Goal: Task Accomplishment & Management: Use online tool/utility

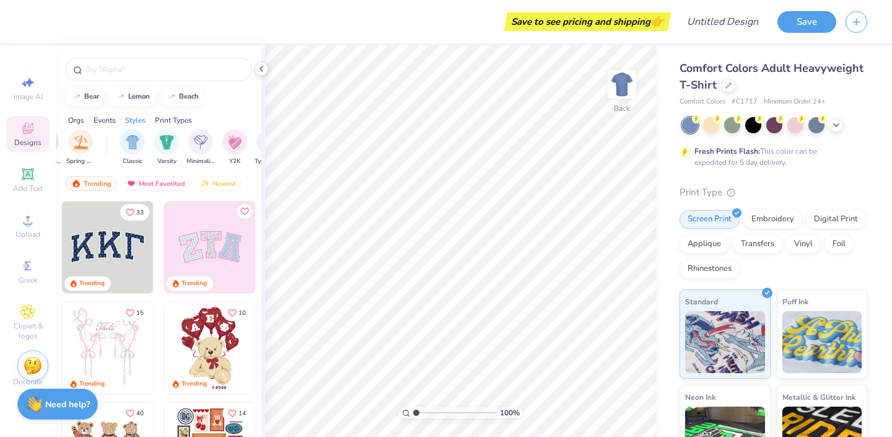
scroll to position [0, 621]
click at [141, 146] on img "filter for Varsity" at bounding box center [140, 141] width 14 height 14
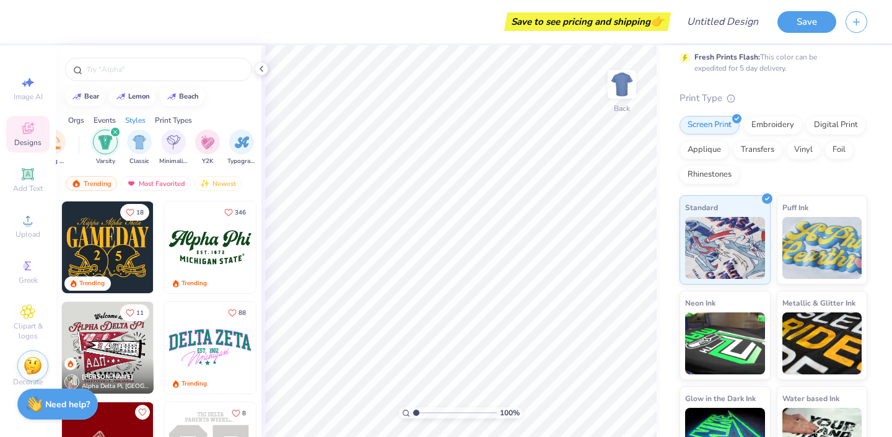
scroll to position [133, 0]
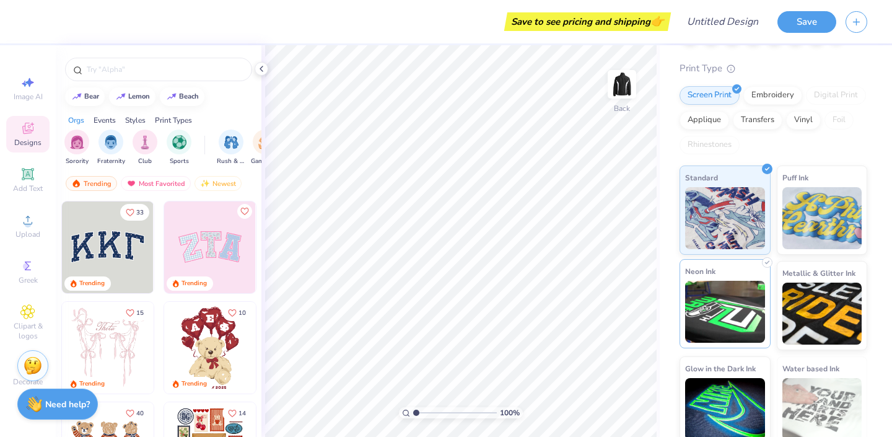
scroll to position [98, 0]
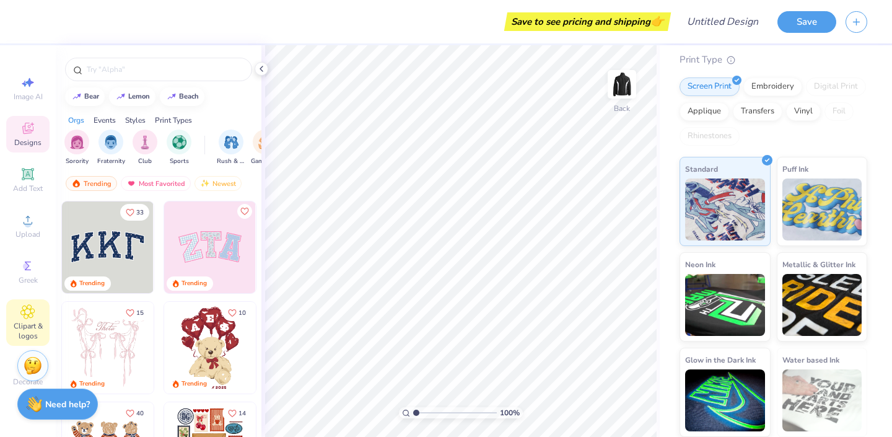
click at [26, 328] on span "Clipart & logos" at bounding box center [27, 331] width 43 height 20
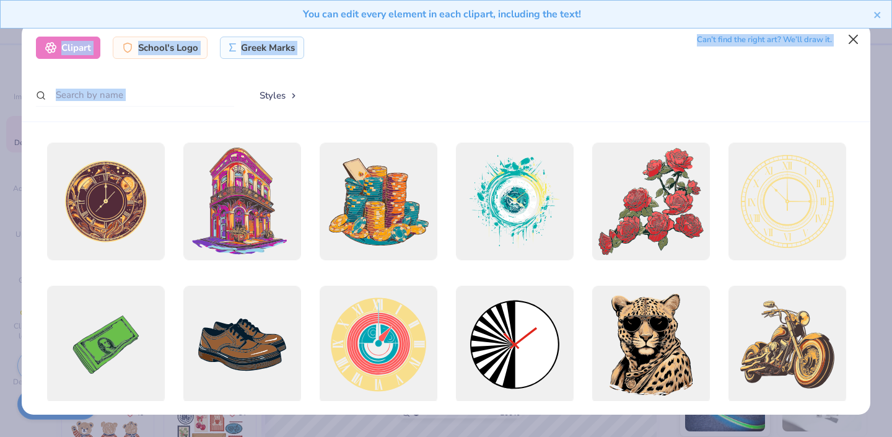
click at [855, 38] on body "Save to see pricing and shipping 👉 Design Title Save Image AI Designs Add Text …" at bounding box center [446, 218] width 892 height 437
click at [853, 44] on button "Close" at bounding box center [854, 40] width 24 height 24
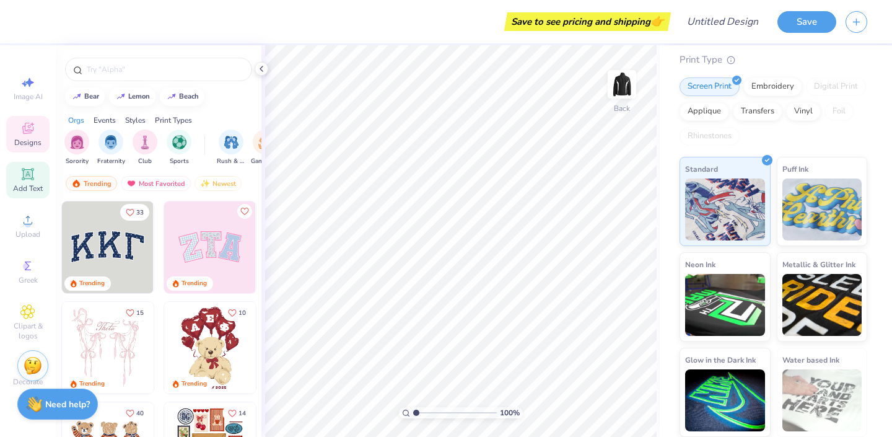
click at [19, 182] on div "Add Text" at bounding box center [27, 180] width 43 height 37
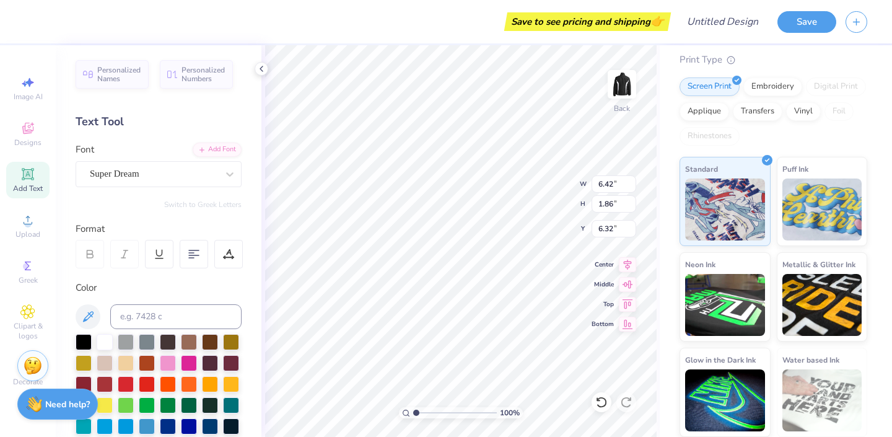
type input "3.39"
type textarea "u"
type textarea "UnKnown Hype"
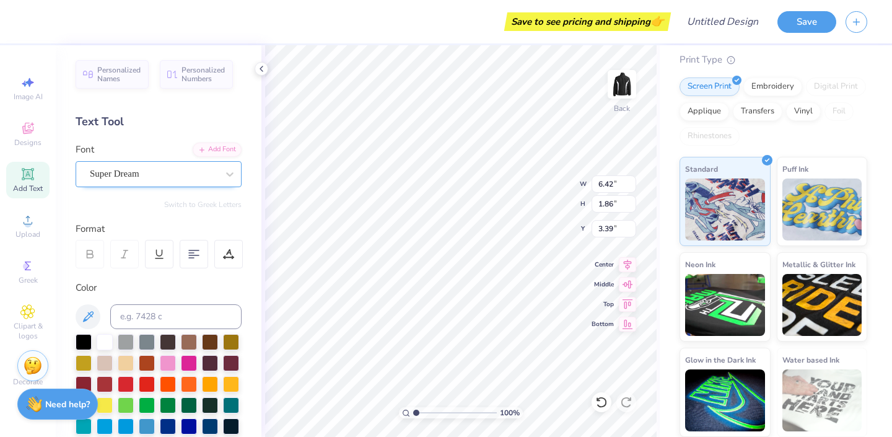
click at [184, 181] on div at bounding box center [154, 173] width 128 height 17
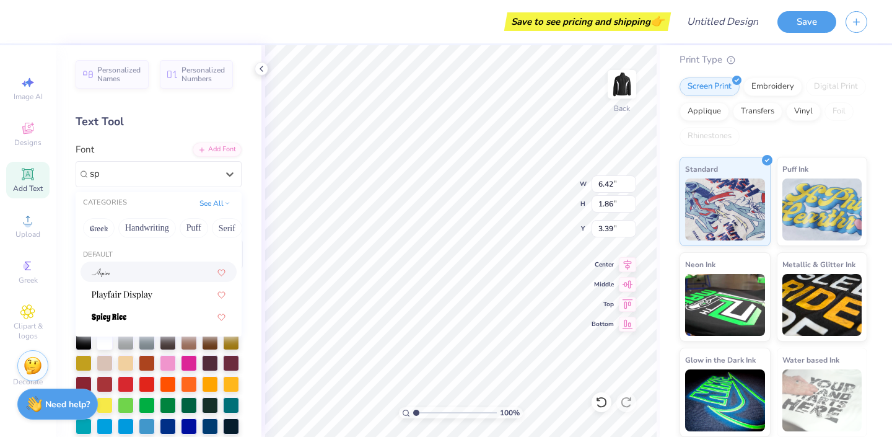
type input "s"
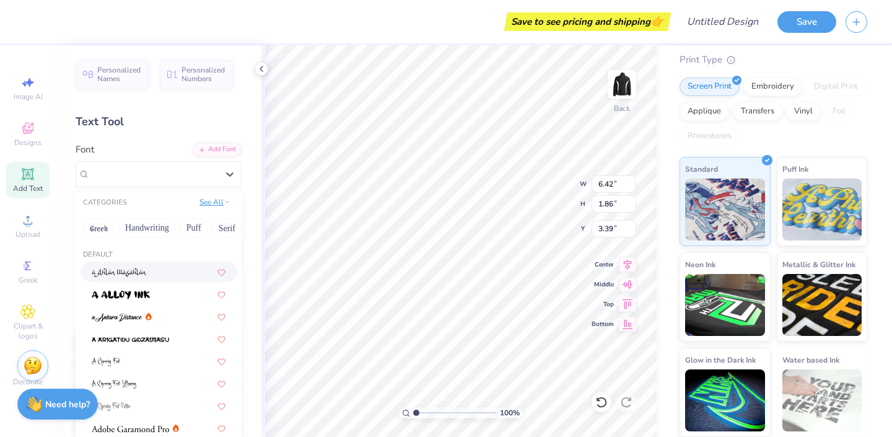
click at [229, 202] on icon at bounding box center [227, 202] width 6 height 6
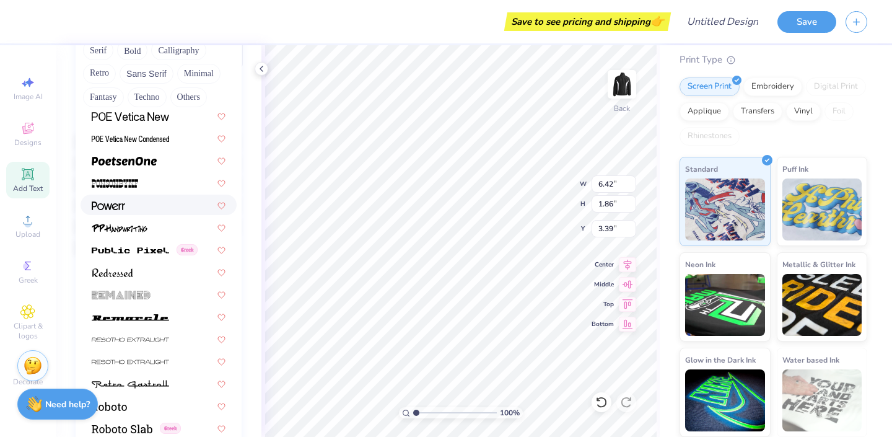
scroll to position [5312, 0]
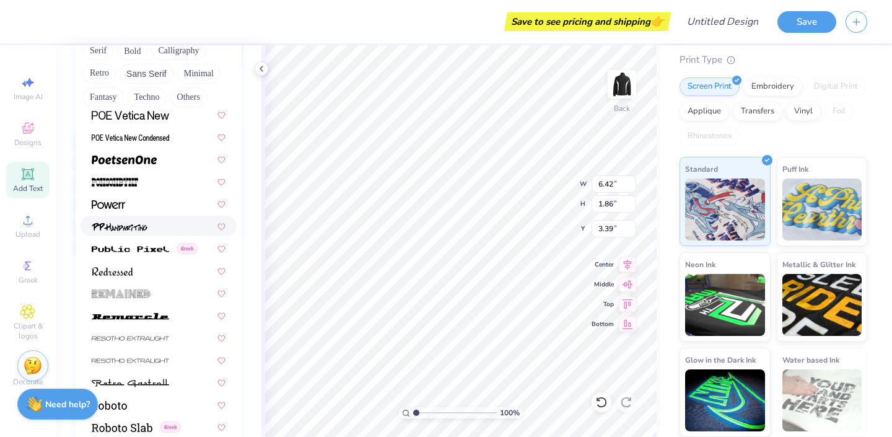
click at [157, 227] on div at bounding box center [159, 225] width 134 height 13
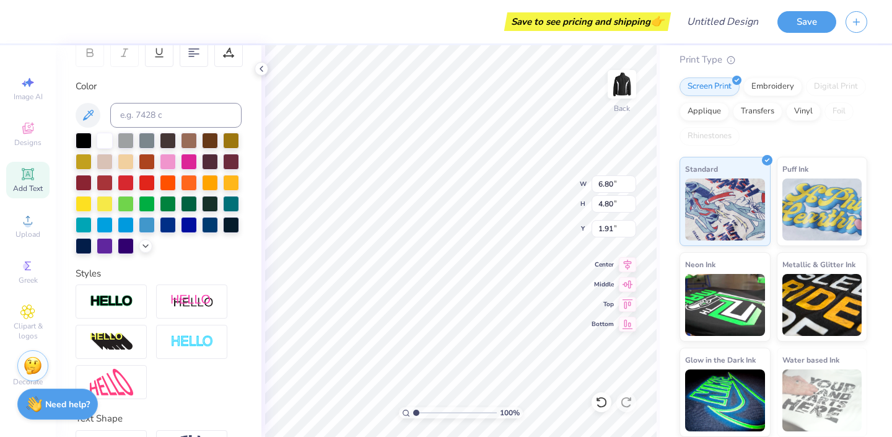
type input "3.57"
type input "2.52"
type input "3.00"
click at [622, 89] on img at bounding box center [622, 84] width 50 height 50
click at [21, 179] on icon at bounding box center [27, 174] width 15 height 15
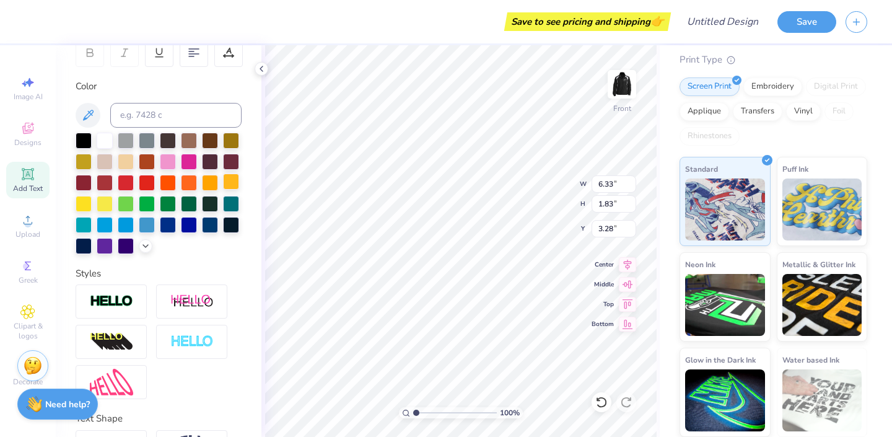
type input "5.91"
type textarea "g"
type textarea "[PERSON_NAME]"
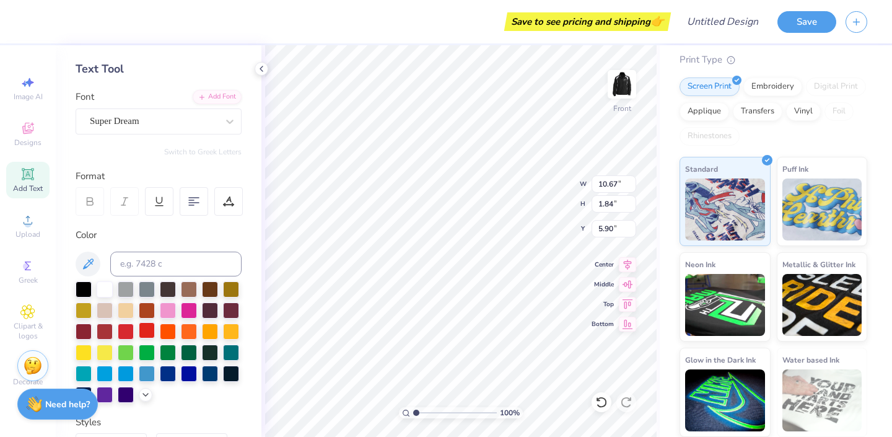
scroll to position [18, 0]
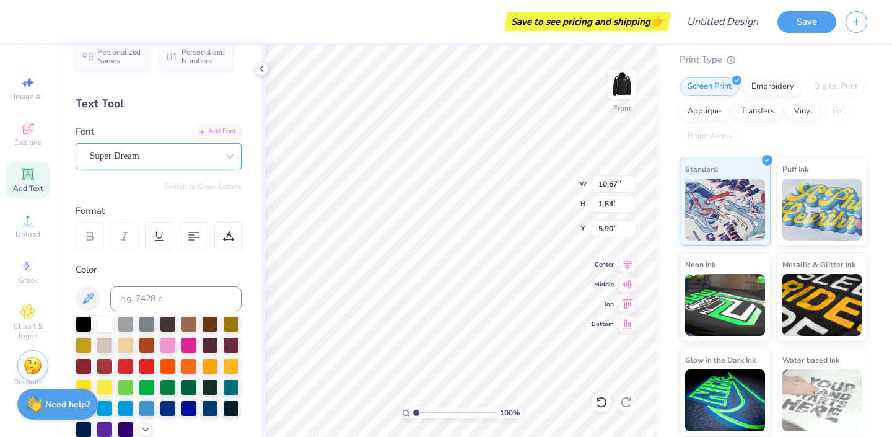
click at [165, 153] on div "Super Dream" at bounding box center [154, 155] width 130 height 19
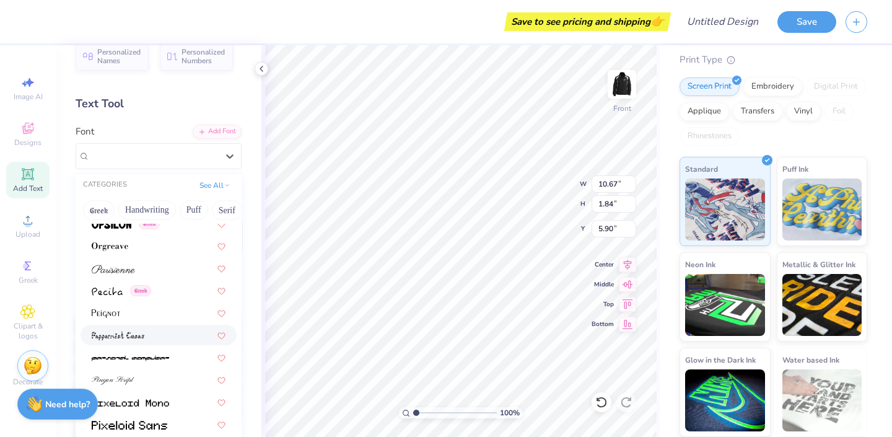
scroll to position [5100, 0]
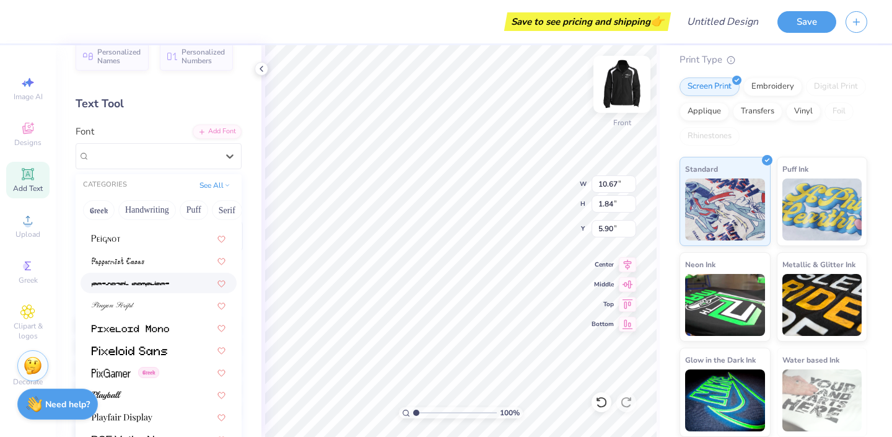
click at [629, 90] on img at bounding box center [622, 84] width 50 height 50
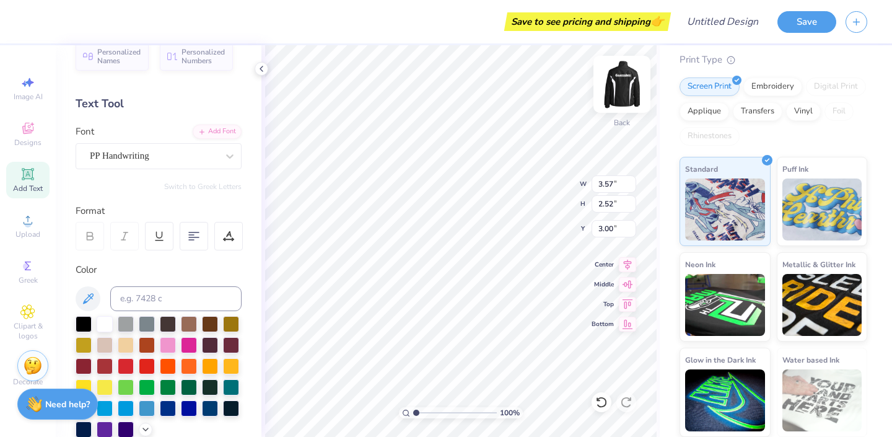
scroll to position [0, 1]
click at [639, 90] on img at bounding box center [622, 84] width 50 height 50
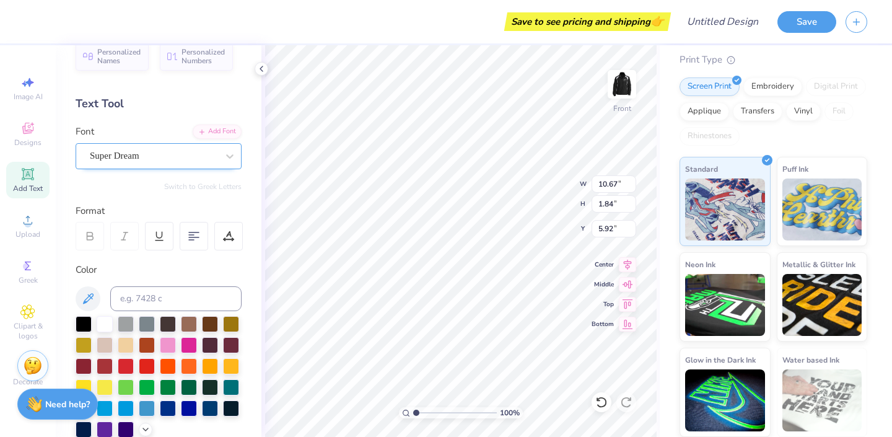
click at [180, 155] on div "Super Dream" at bounding box center [154, 155] width 130 height 19
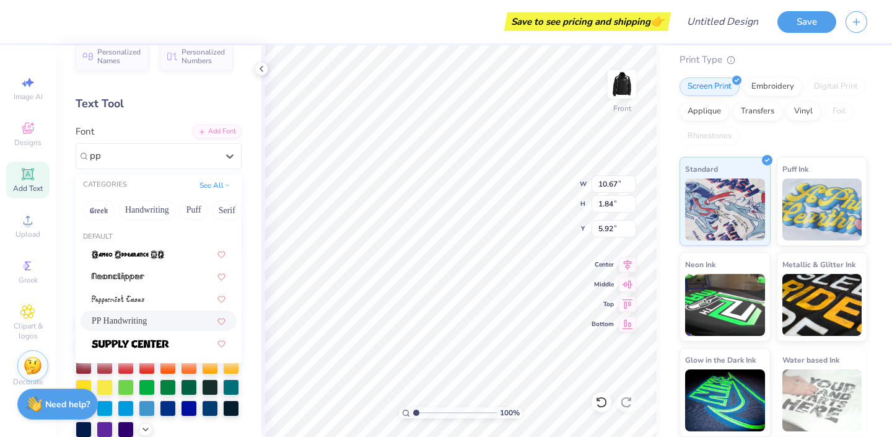
click at [132, 317] on span "PP Handwriting" at bounding box center [119, 320] width 55 height 13
type input "pp"
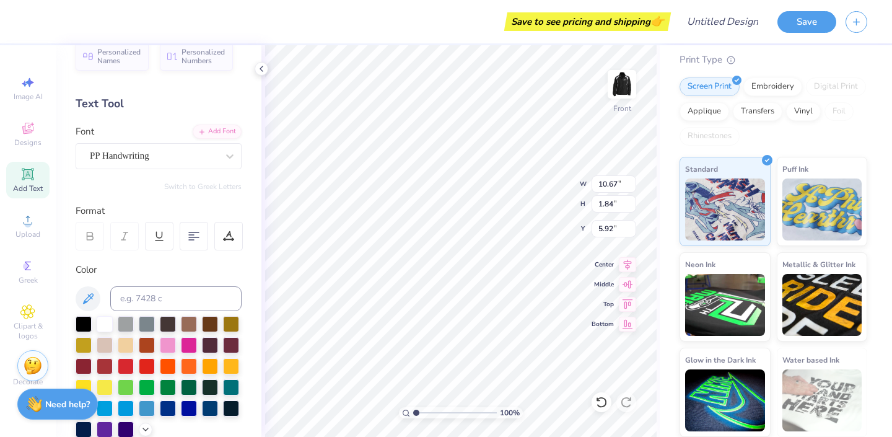
scroll to position [0, 1]
click at [616, 92] on img at bounding box center [622, 84] width 50 height 50
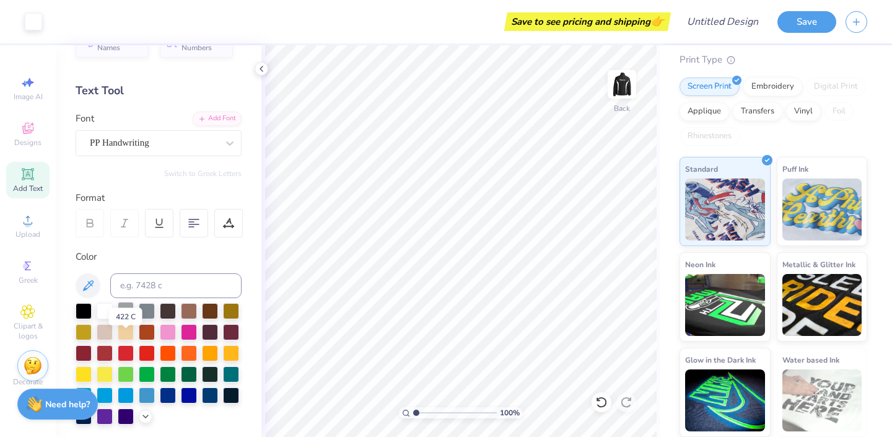
scroll to position [0, 0]
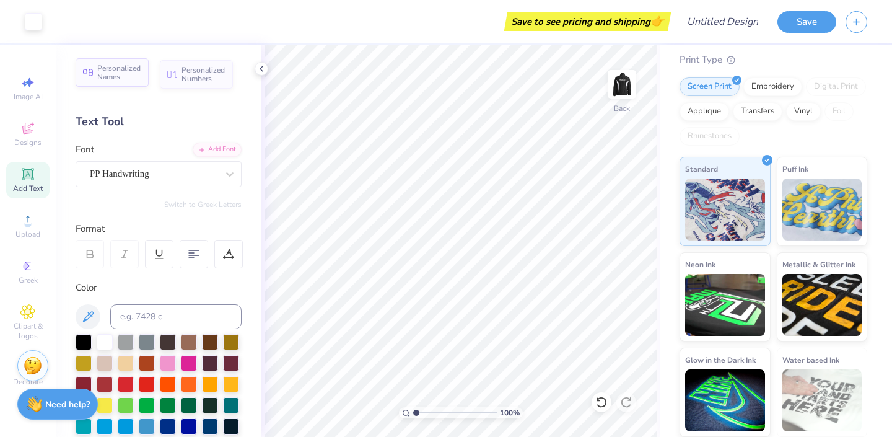
click at [126, 77] on span "Personalized Names" at bounding box center [119, 72] width 44 height 17
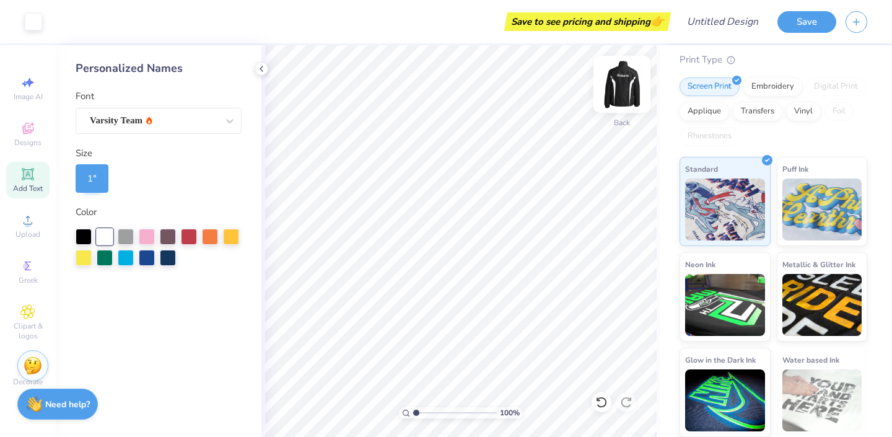
click at [626, 81] on img at bounding box center [622, 84] width 50 height 50
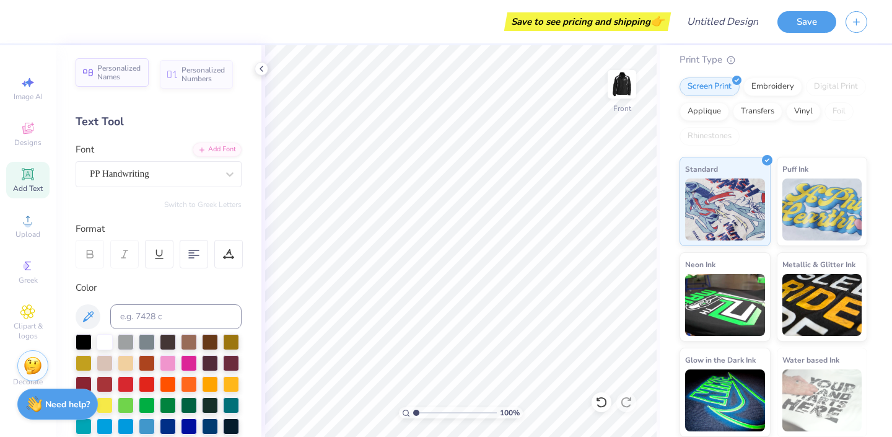
click at [120, 73] on span "Personalized Names" at bounding box center [119, 72] width 44 height 17
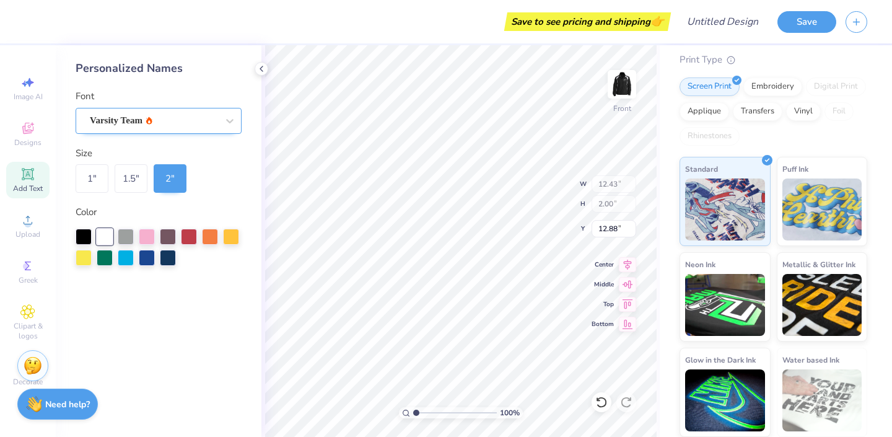
click at [214, 113] on div "Varsity Team" at bounding box center [154, 120] width 130 height 19
type input "6.14"
type input "6.45"
click at [220, 124] on div at bounding box center [230, 121] width 22 height 22
type input "p"
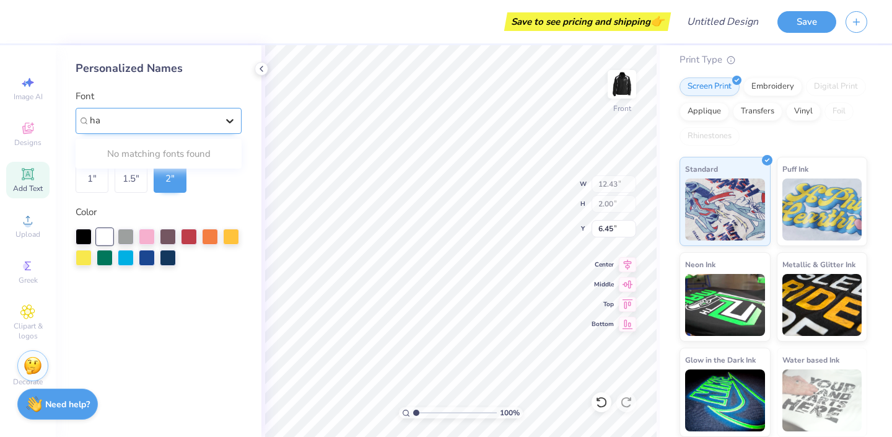
type input "h"
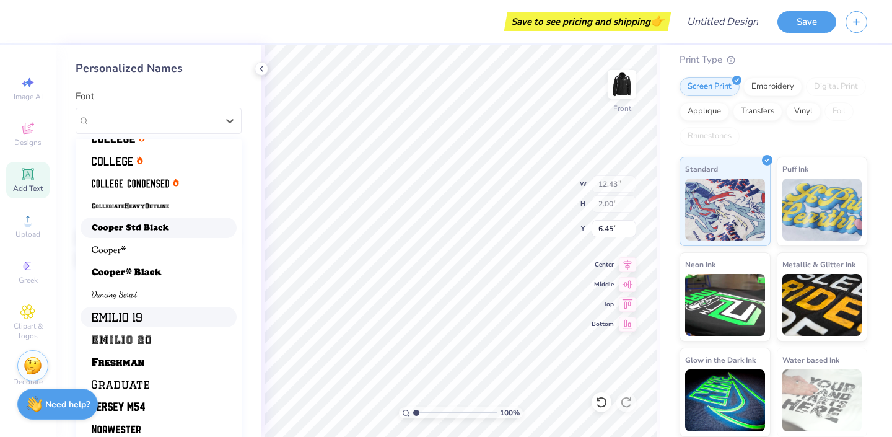
scroll to position [73, 0]
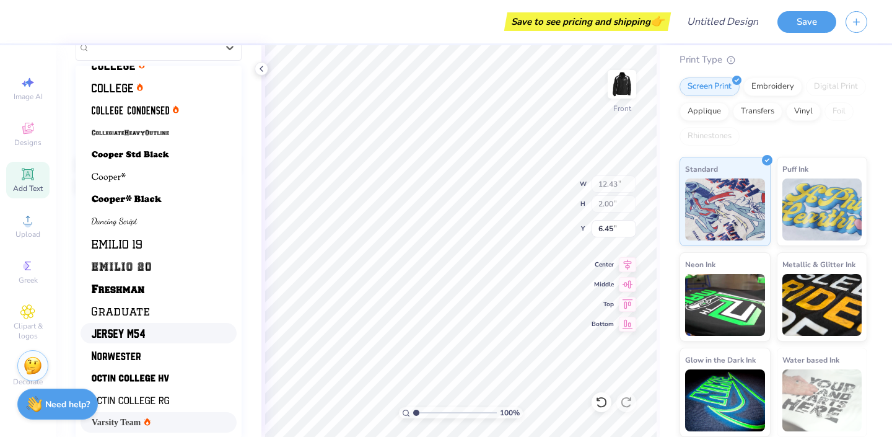
click at [179, 334] on div at bounding box center [159, 332] width 134 height 13
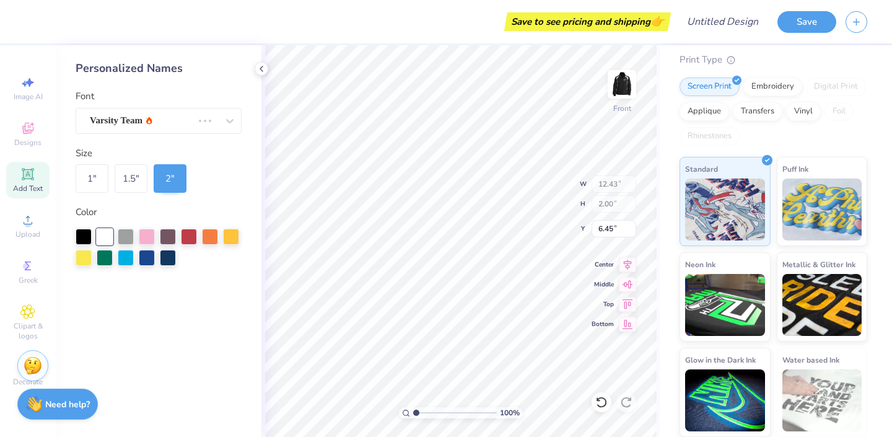
scroll to position [0, 0]
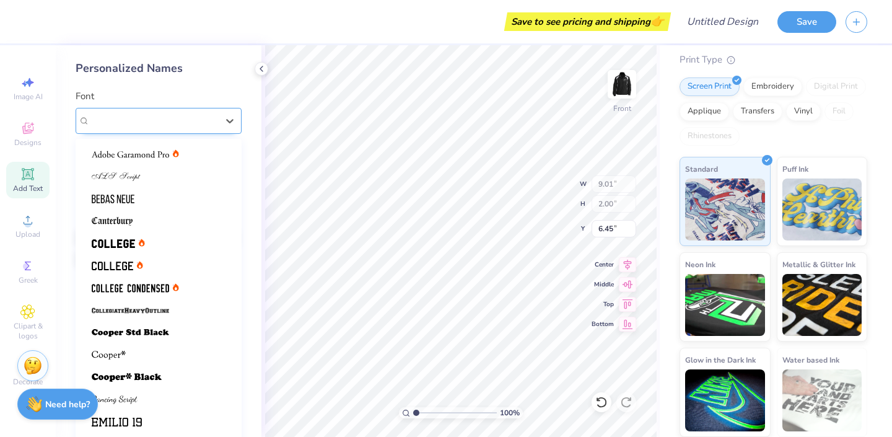
click at [199, 123] on div "Jersey M54" at bounding box center [154, 120] width 130 height 19
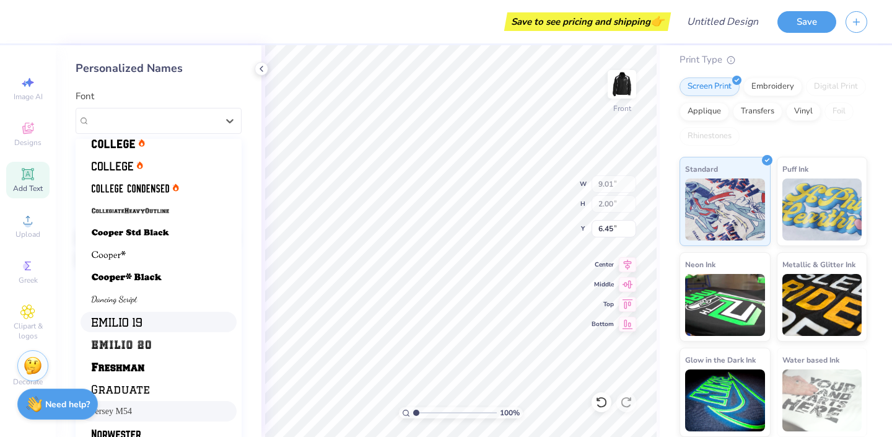
scroll to position [105, 0]
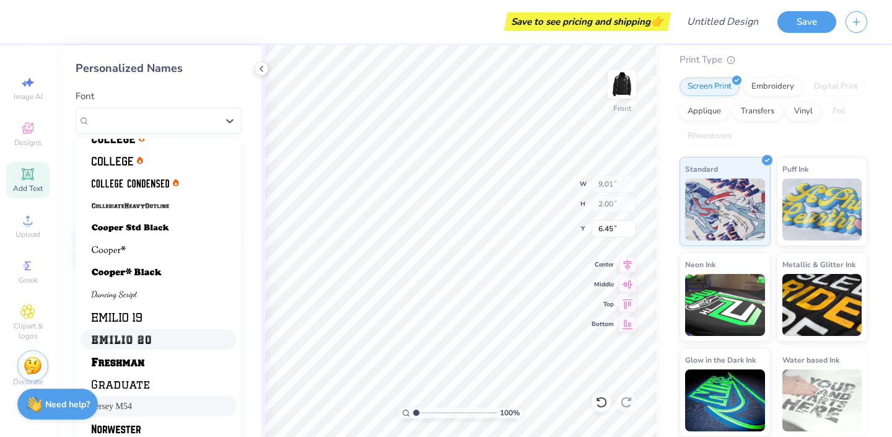
click at [170, 346] on div at bounding box center [159, 339] width 156 height 20
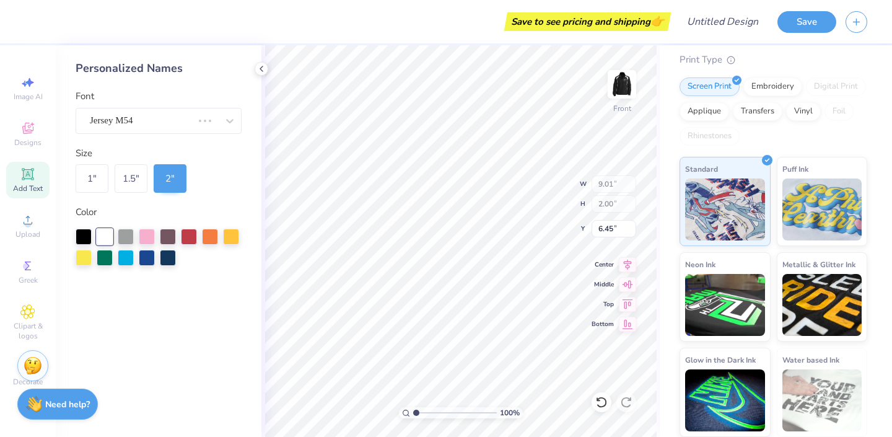
type input "9.94"
type input "1.50"
type input "6.70"
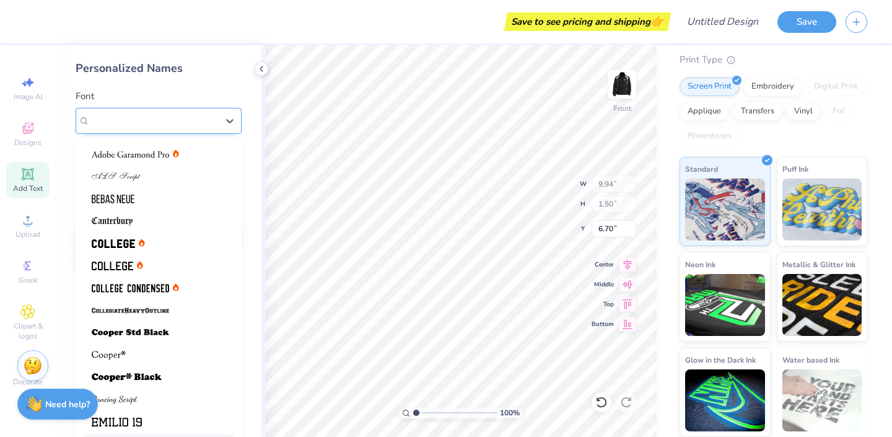
click at [176, 129] on div "[PERSON_NAME] 20" at bounding box center [154, 120] width 130 height 19
click at [149, 217] on div at bounding box center [159, 220] width 134 height 13
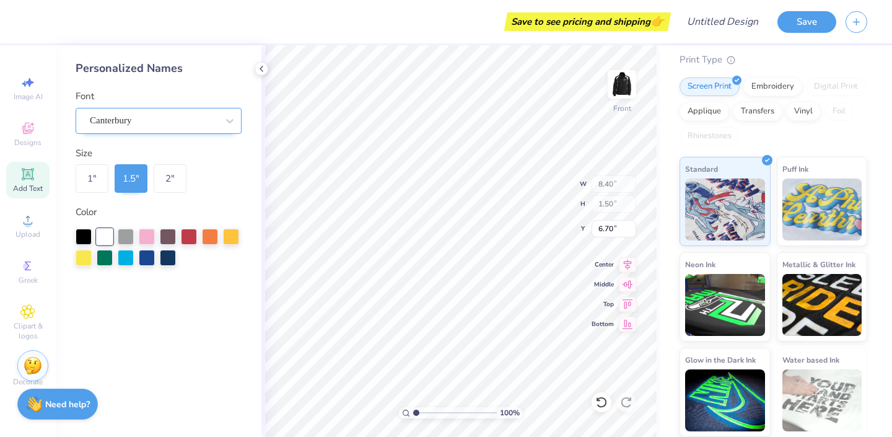
click at [186, 121] on div "Canterbury" at bounding box center [154, 120] width 130 height 19
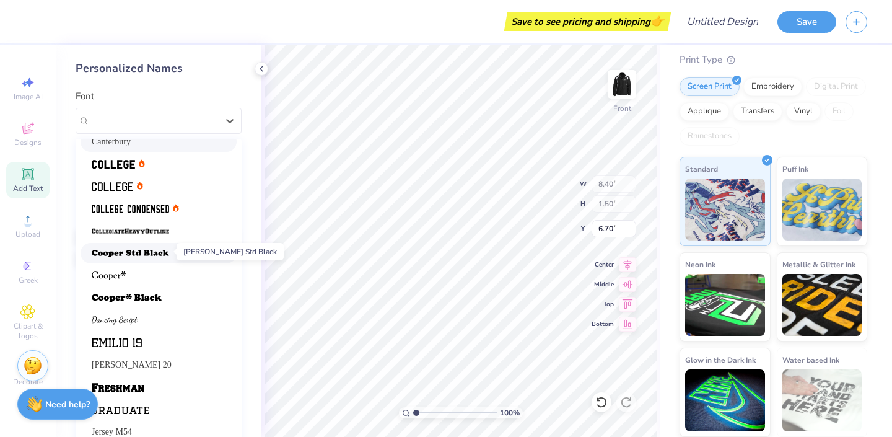
scroll to position [81, 0]
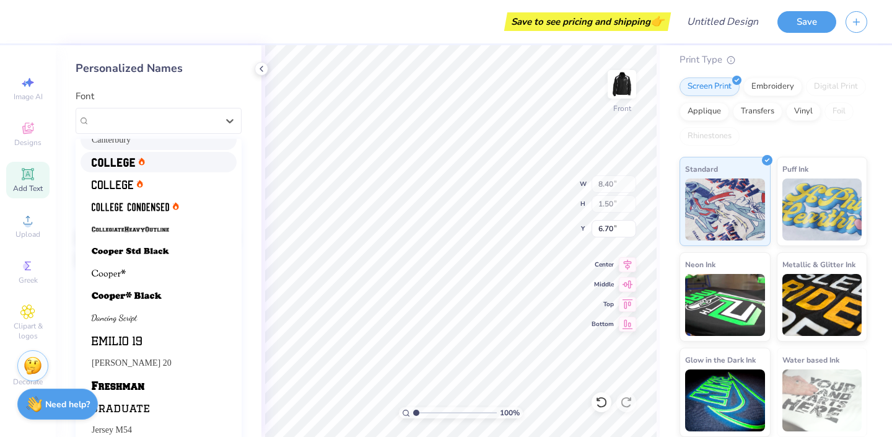
click at [196, 156] on div at bounding box center [159, 161] width 134 height 13
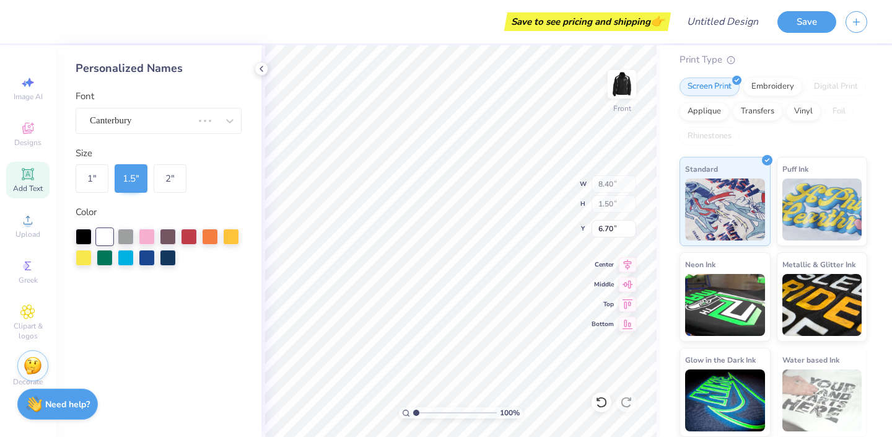
type input "9.31"
click at [831, 192] on img at bounding box center [822, 208] width 80 height 62
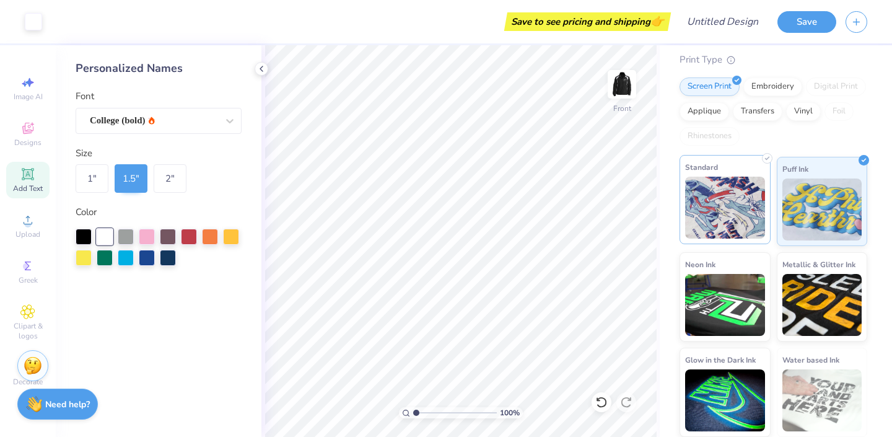
click at [737, 208] on img at bounding box center [725, 208] width 80 height 62
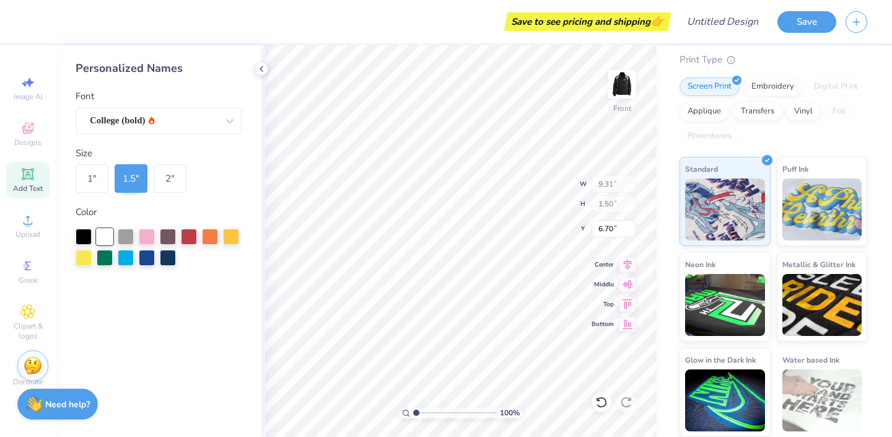
type input "6.57"
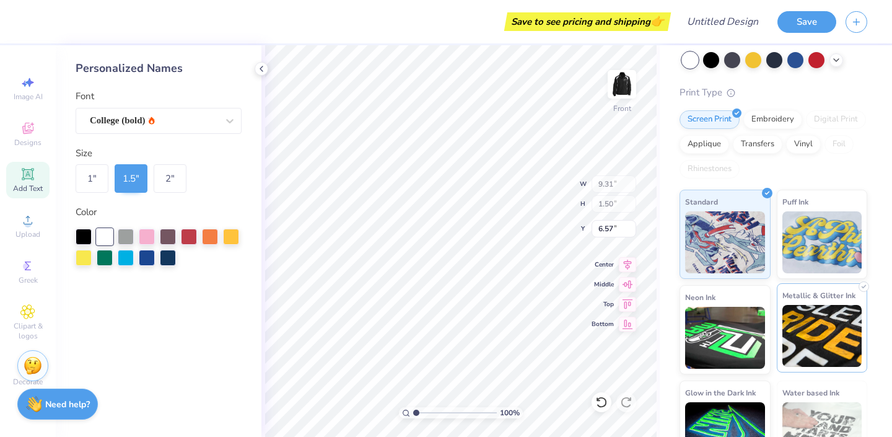
scroll to position [0, 0]
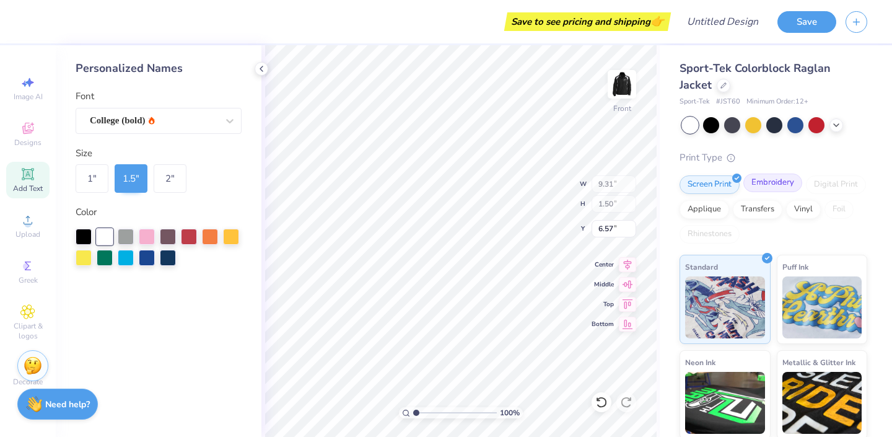
click at [777, 184] on div "Embroidery" at bounding box center [772, 182] width 59 height 19
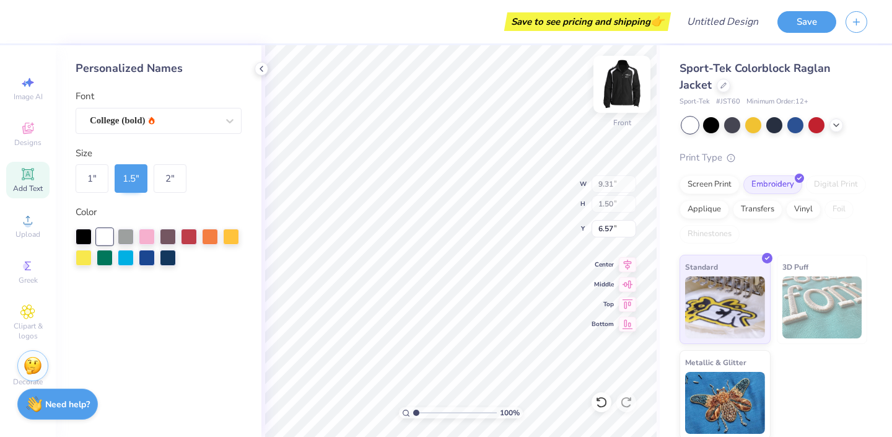
click at [616, 93] on img at bounding box center [622, 84] width 50 height 50
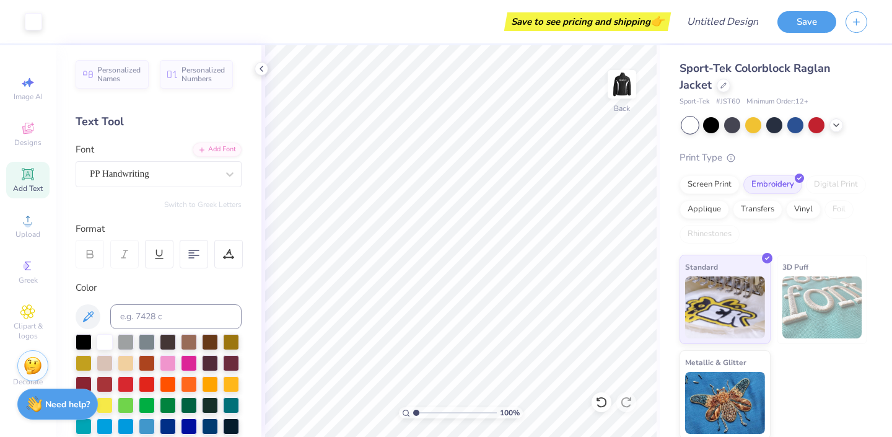
click at [781, 93] on div "Sport-Tek Colorblock Raglan Jacket" at bounding box center [774, 76] width 188 height 33
click at [720, 21] on input "Design Title" at bounding box center [737, 21] width 61 height 25
type input "u"
type input "UHDC merch"
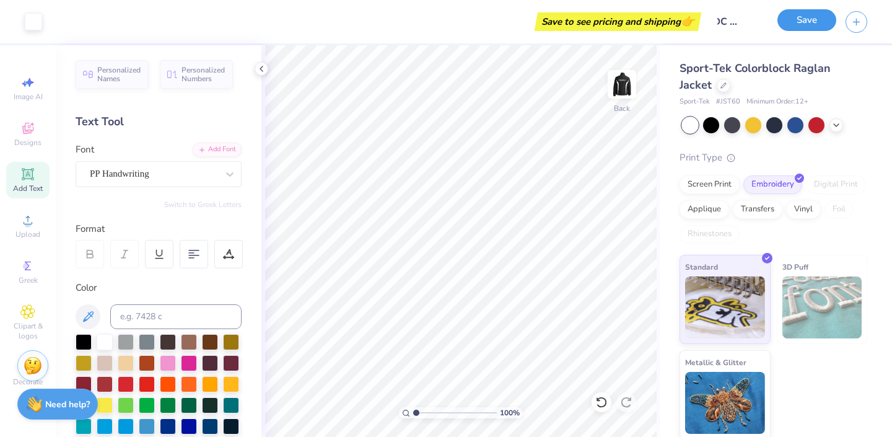
scroll to position [0, 0]
click at [807, 25] on button "Save" at bounding box center [806, 20] width 59 height 22
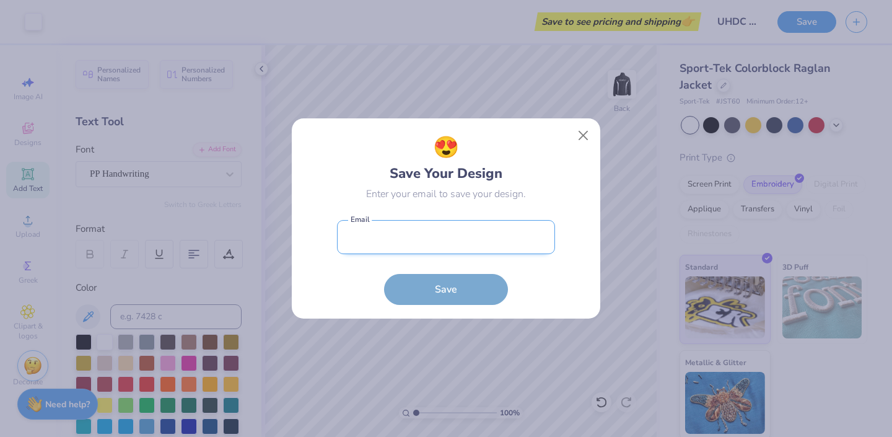
click at [475, 246] on input "email" at bounding box center [446, 237] width 218 height 34
type input "[EMAIL_ADDRESS][DOMAIN_NAME]"
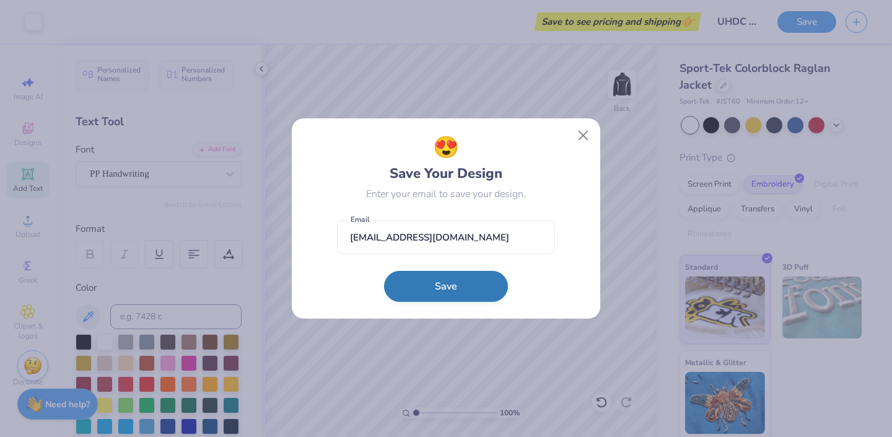
click at [453, 282] on button "Save" at bounding box center [446, 286] width 124 height 31
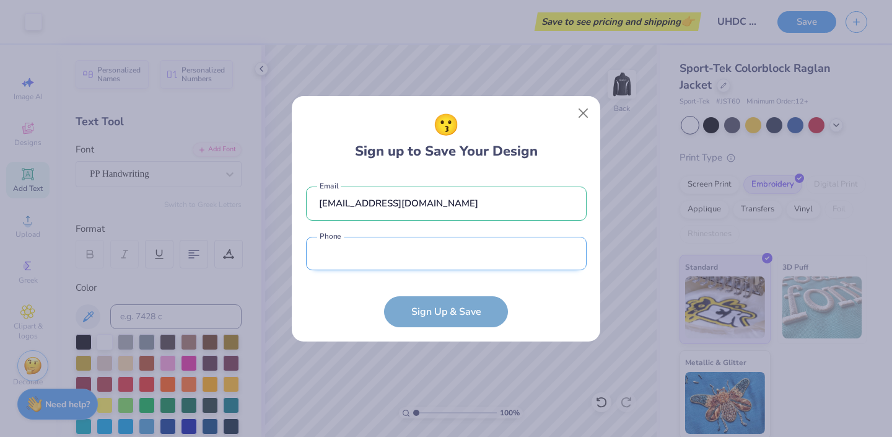
click at [388, 268] on input "tel" at bounding box center [446, 254] width 281 height 34
type input "[PHONE_NUMBER]"
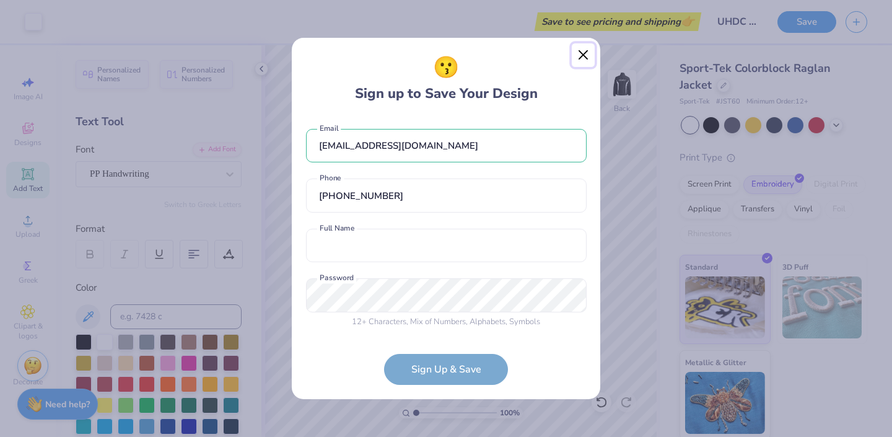
click at [582, 55] on button "Close" at bounding box center [584, 55] width 24 height 24
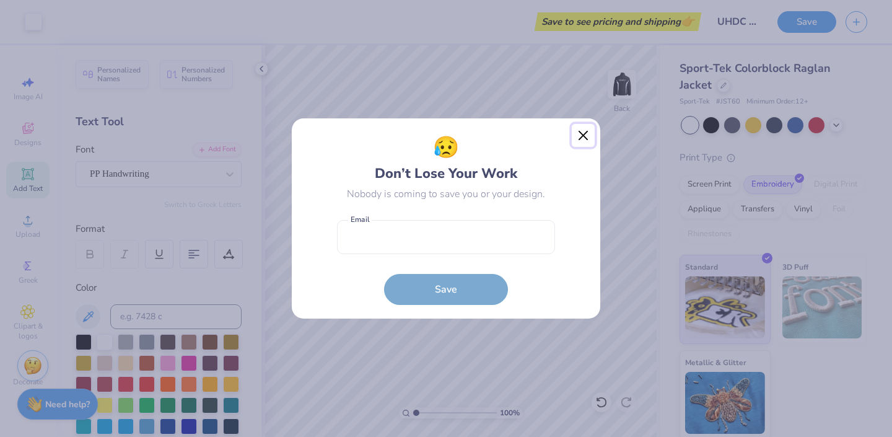
click at [583, 139] on button "Close" at bounding box center [584, 136] width 24 height 24
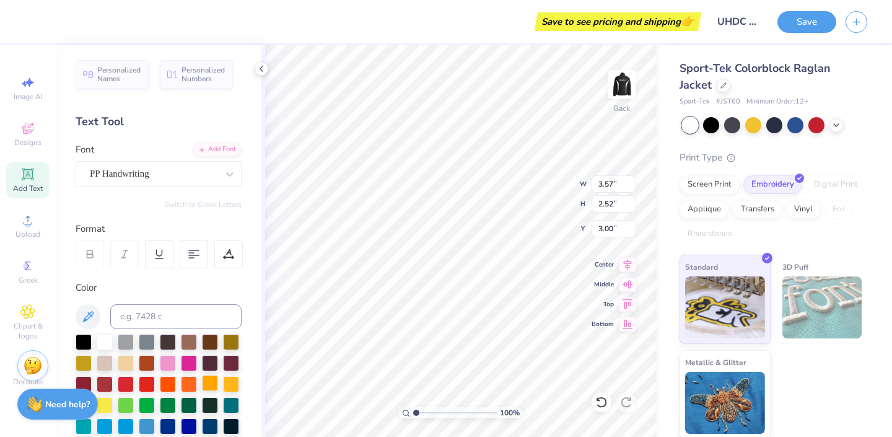
click at [216, 386] on div at bounding box center [210, 383] width 16 height 16
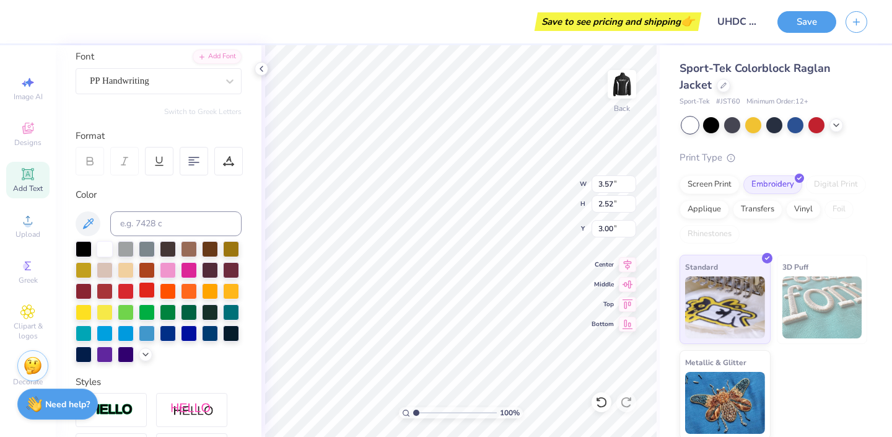
scroll to position [97, 0]
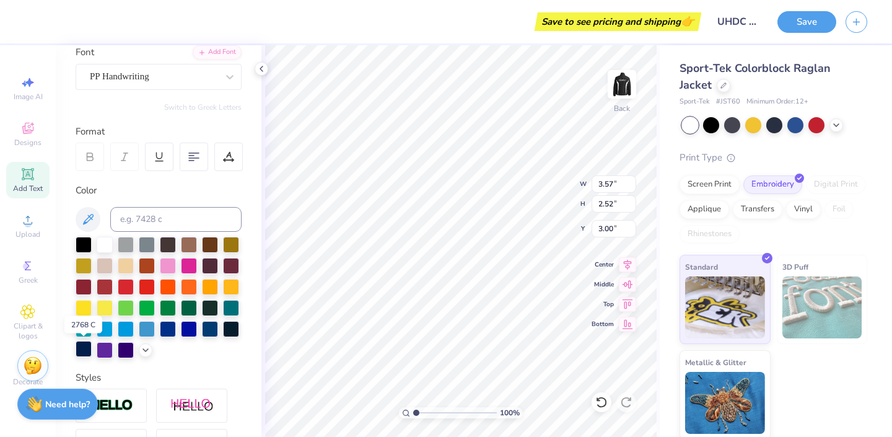
click at [87, 356] on div at bounding box center [84, 349] width 16 height 16
click at [172, 284] on div at bounding box center [168, 286] width 16 height 16
